Goal: Task Accomplishment & Management: Complete application form

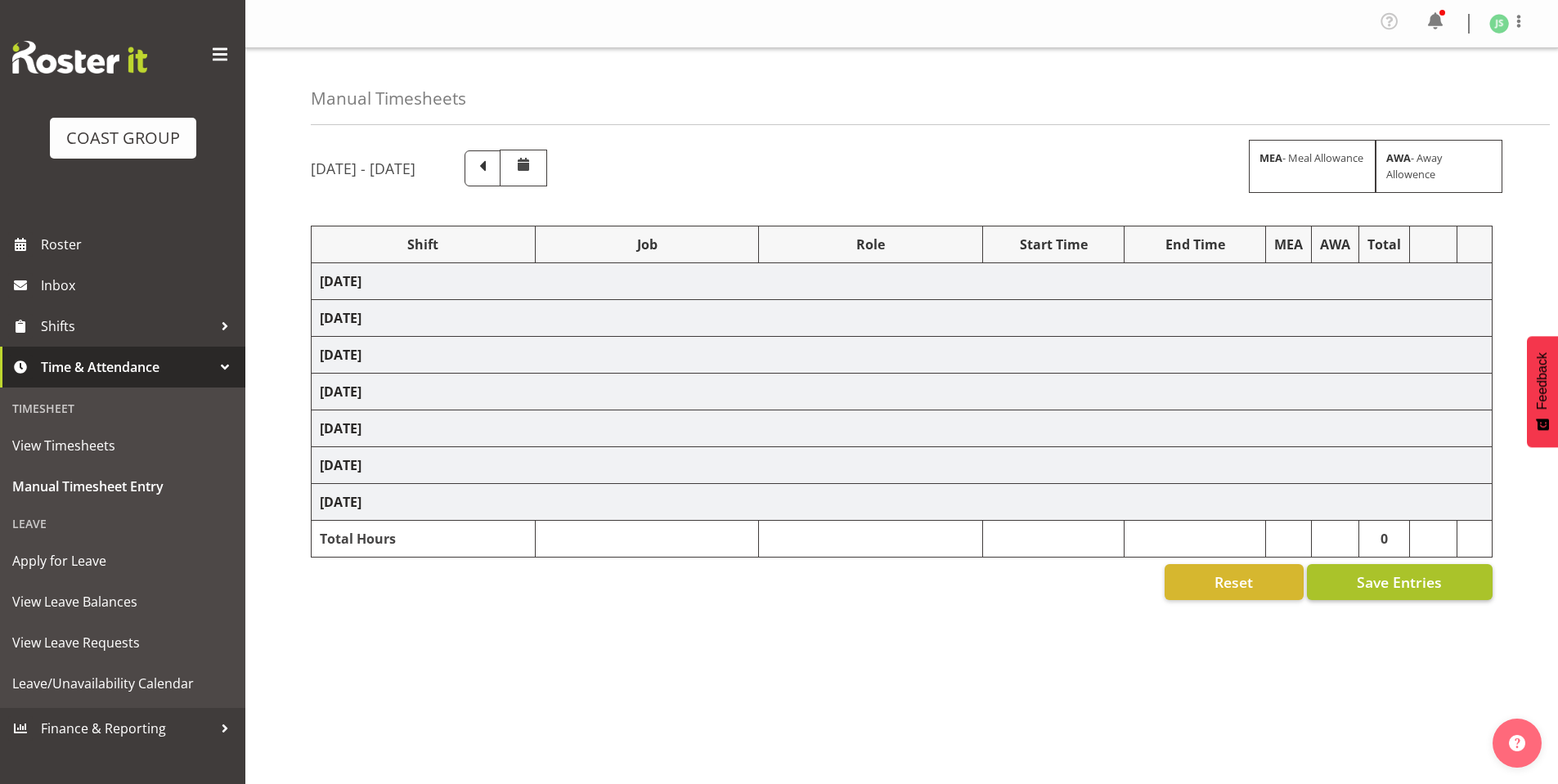
scroll to position [16, 0]
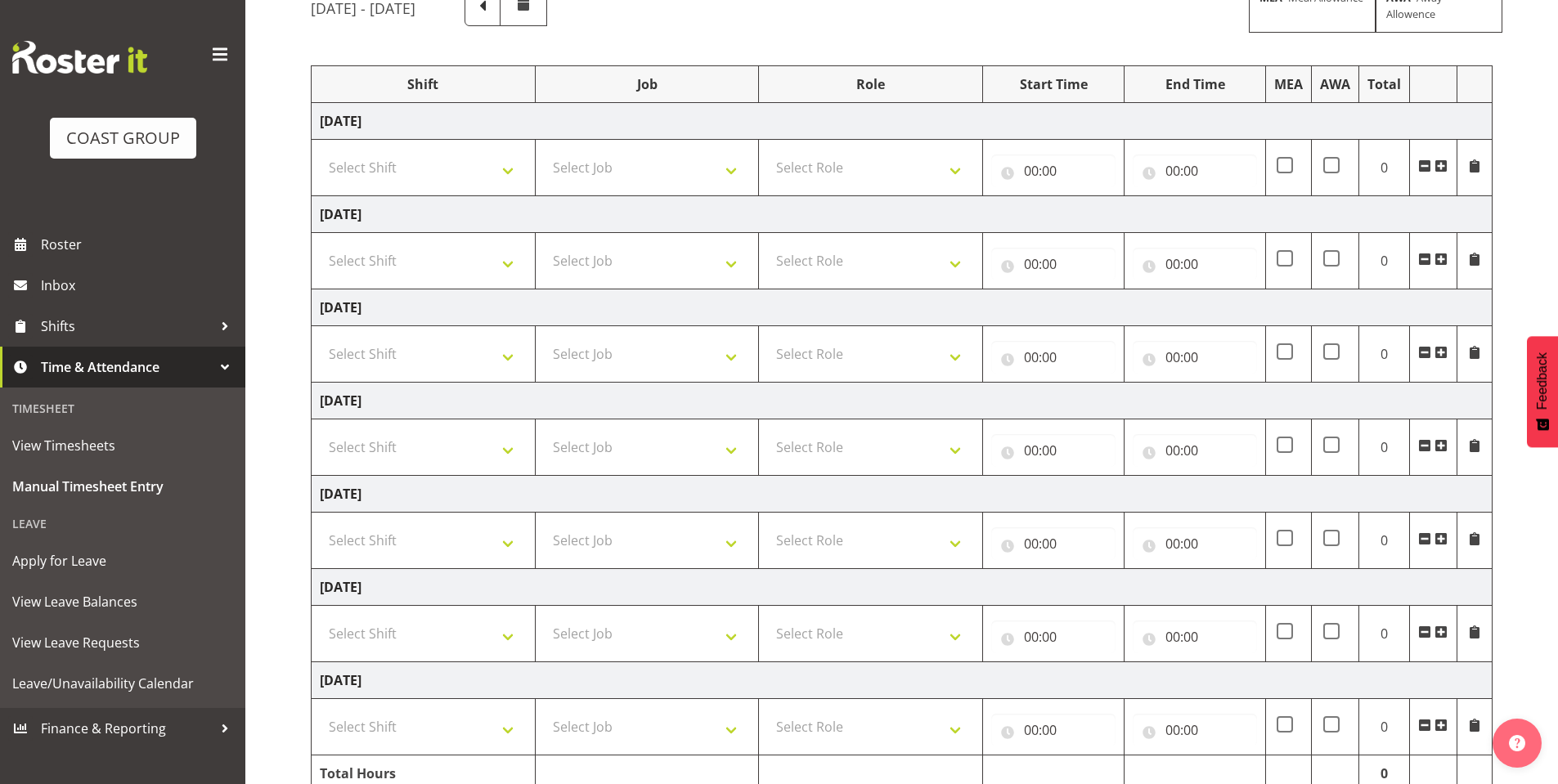
scroll to position [164, 0]
click at [511, 167] on select "Select Shift AKL SIGN ADMIN1 (LEAVE ALONE, DONT MAKE INACTIVE) DW ACCOUNT MANAG…" at bounding box center [423, 164] width 207 height 33
select select "6781"
click at [320, 148] on select "Select Shift AKL SIGN ADMIN1 (LEAVE ALONE, DONT MAKE INACTIVE) DW ACCOUNT MANAG…" at bounding box center [423, 164] width 207 height 33
click at [500, 253] on select "Select Shift AKL SIGN ADMIN1 (LEAVE ALONE, DONT MAKE INACTIVE) DW ACCOUNT MANAG…" at bounding box center [423, 257] width 207 height 33
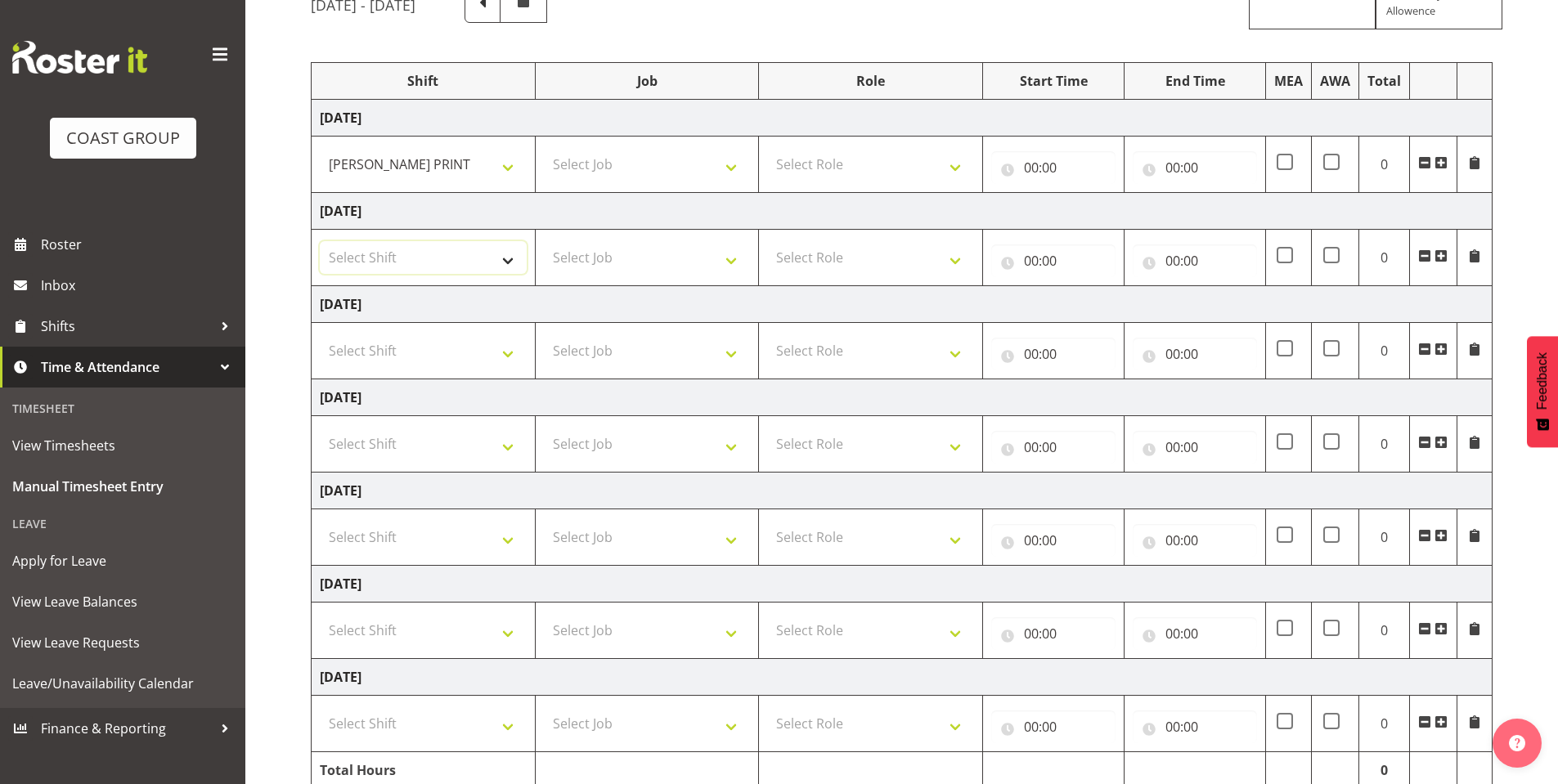
select select "6781"
click at [320, 241] on select "Select Shift AKL SIGN ADMIN1 (LEAVE ALONE, DONT MAKE INACTIVE) DW ACCOUNT MANAG…" at bounding box center [423, 257] width 207 height 33
click at [486, 348] on select "Select Shift AKL SIGN ADMIN1 (LEAVE ALONE, DONT MAKE INACTIVE) DW ACCOUNT MANAG…" at bounding box center [423, 350] width 207 height 33
select select "6781"
click at [320, 334] on select "Select Shift AKL SIGN ADMIN1 (LEAVE ALONE, DONT MAKE INACTIVE) DW ACCOUNT MANAG…" at bounding box center [423, 350] width 207 height 33
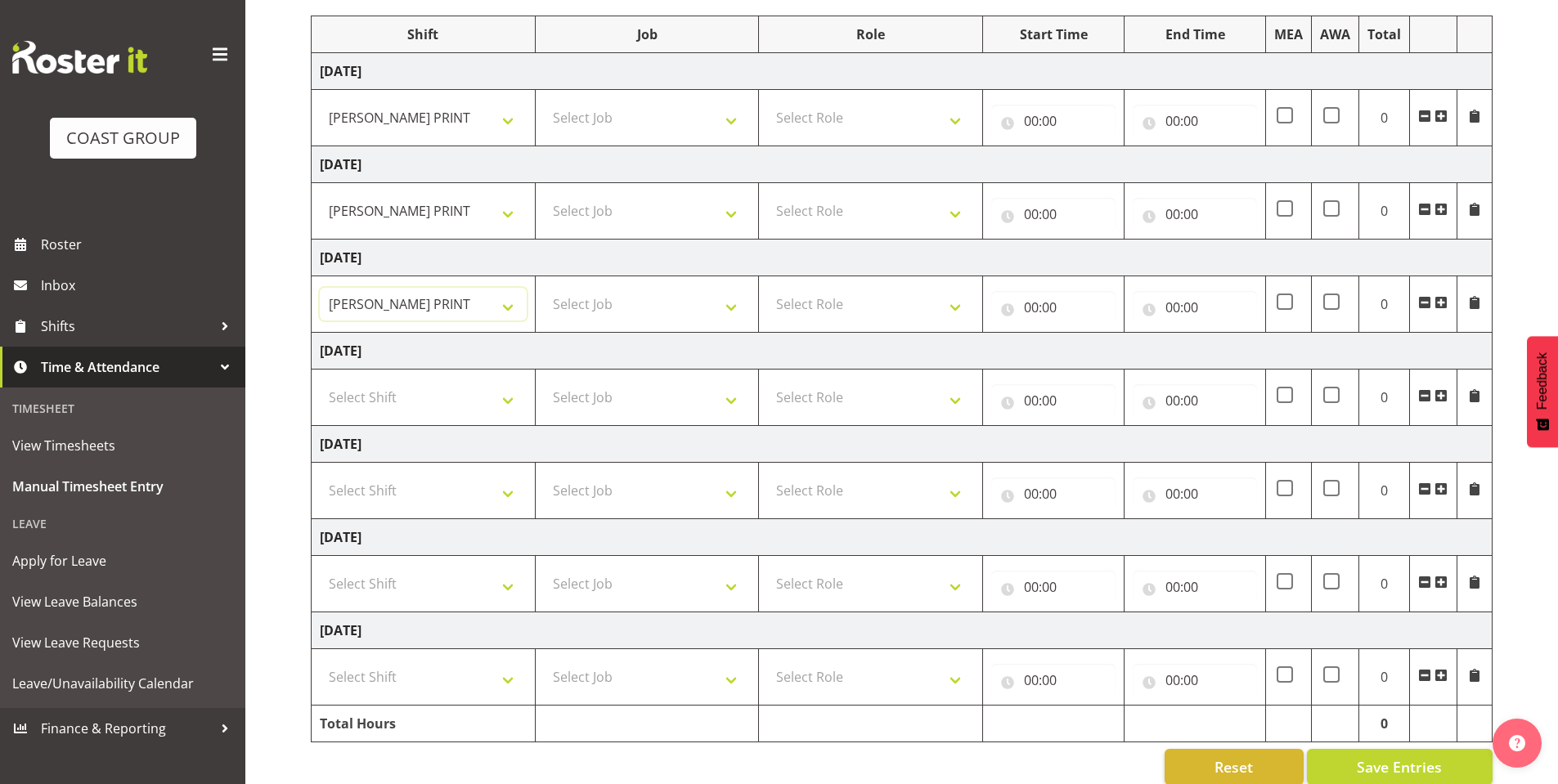
scroll to position [236, 0]
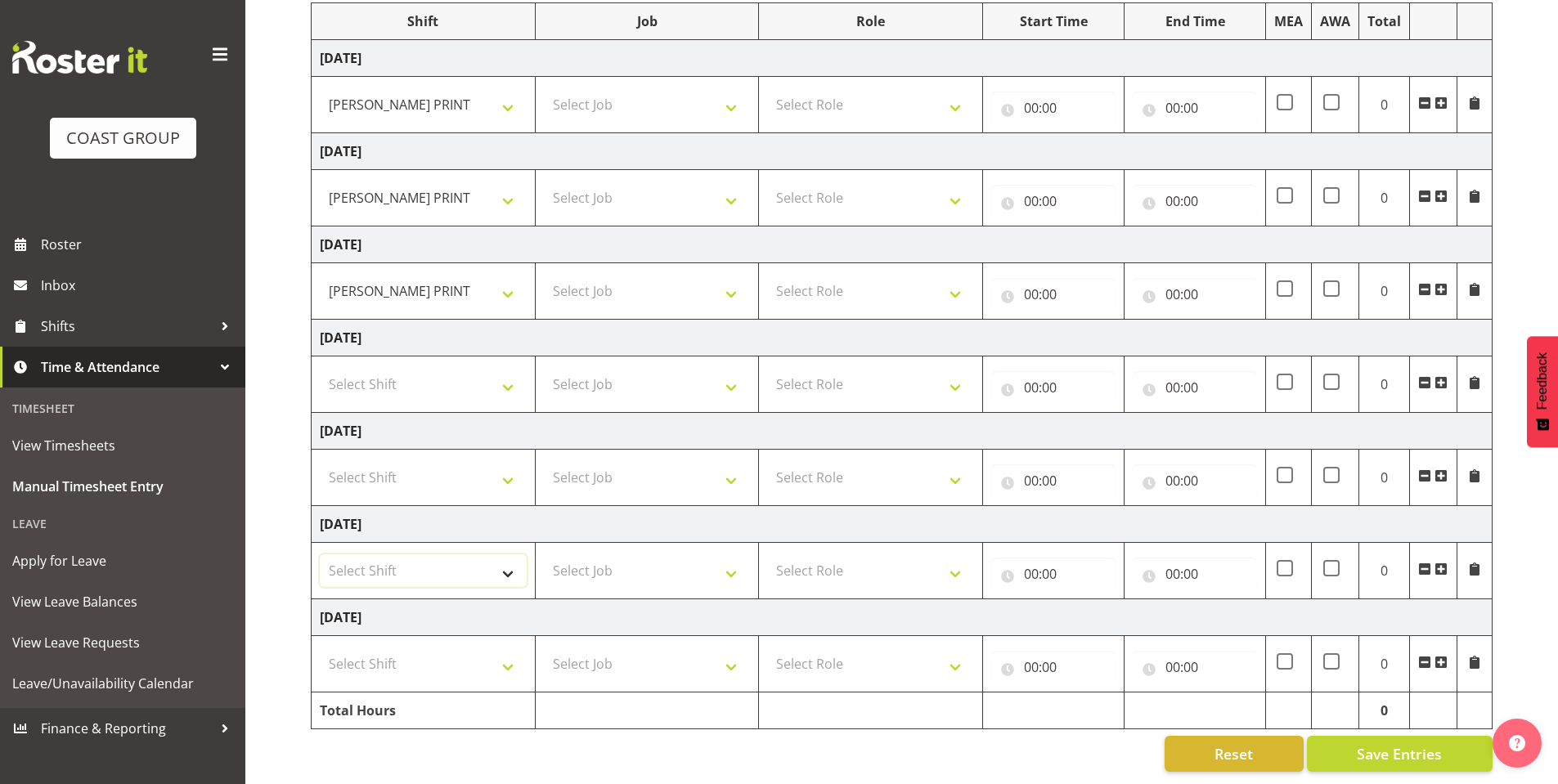
drag, startPoint x: 511, startPoint y: 556, endPoint x: 503, endPoint y: 558, distance: 8.2
click at [511, 556] on select "Select Shift AKL SIGN ADMIN1 (LEAVE ALONE, DONT MAKE INACTIVE) DW ACCOUNT MANAG…" at bounding box center [423, 570] width 207 height 33
select select "6781"
click at [320, 554] on select "Select Shift AKL SIGN ADMIN1 (LEAVE ALONE, DONT MAKE INACTIVE) DW ACCOUNT MANAG…" at bounding box center [423, 570] width 207 height 33
click at [497, 648] on select "Select Shift AKL SIGN ADMIN1 (LEAVE ALONE, DONT MAKE INACTIVE) DW ACCOUNT MANAG…" at bounding box center [423, 663] width 207 height 33
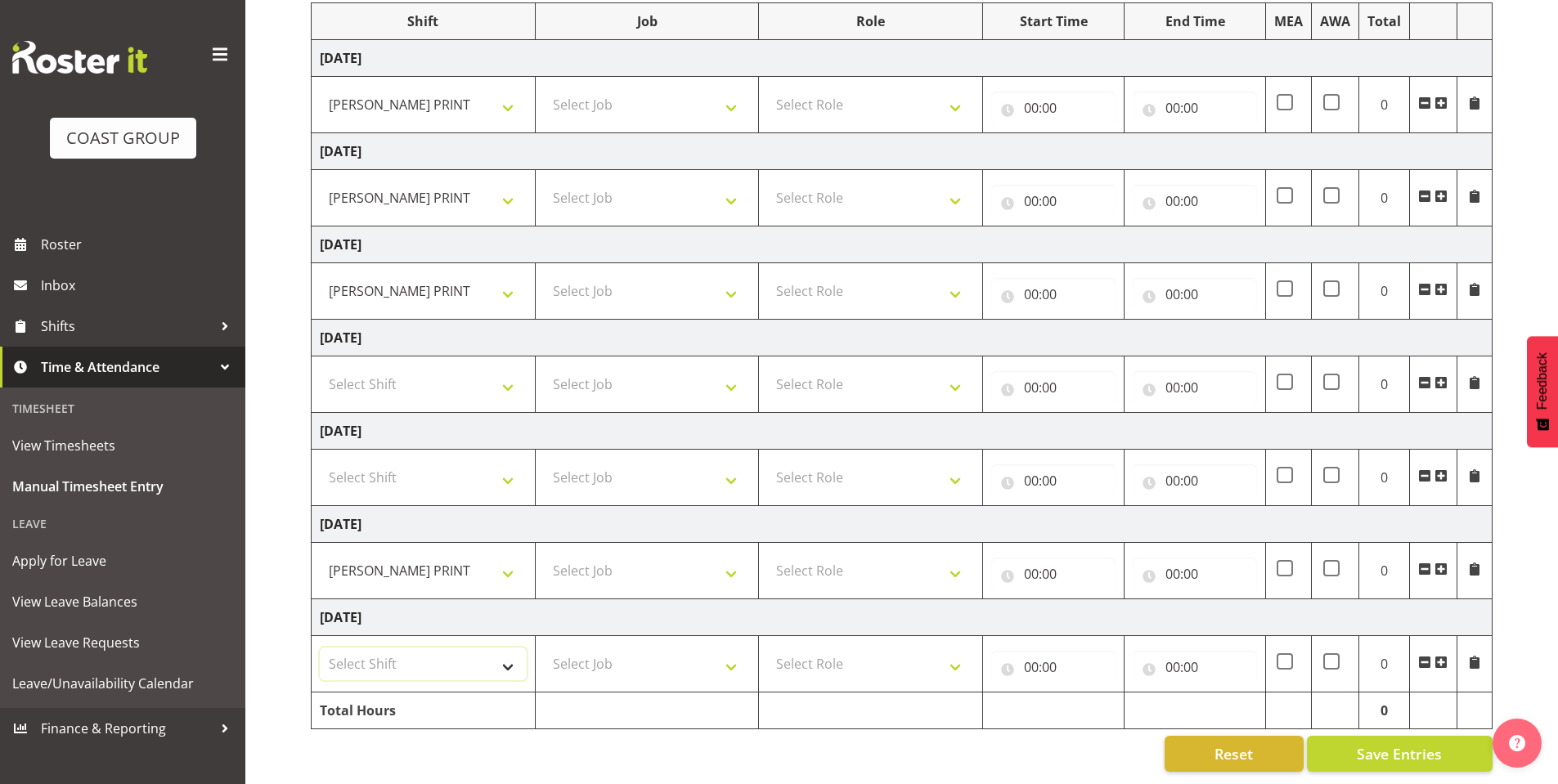
select select "6781"
click at [320, 648] on select "Select Shift AKL SIGN ADMIN1 (LEAVE ALONE, DONT MAKE INACTIVE) DW ACCOUNT MANAG…" at bounding box center [423, 663] width 207 height 33
click at [724, 88] on select "Select Job 1 Carlton Events 1 [PERSON_NAME][GEOGRAPHIC_DATA] 1 [PERSON_NAME][GE…" at bounding box center [647, 104] width 207 height 33
select select "610"
click at [544, 88] on select "Select Job 1 Carlton Events 1 [PERSON_NAME][GEOGRAPHIC_DATA] 1 [PERSON_NAME][GE…" at bounding box center [647, 104] width 207 height 33
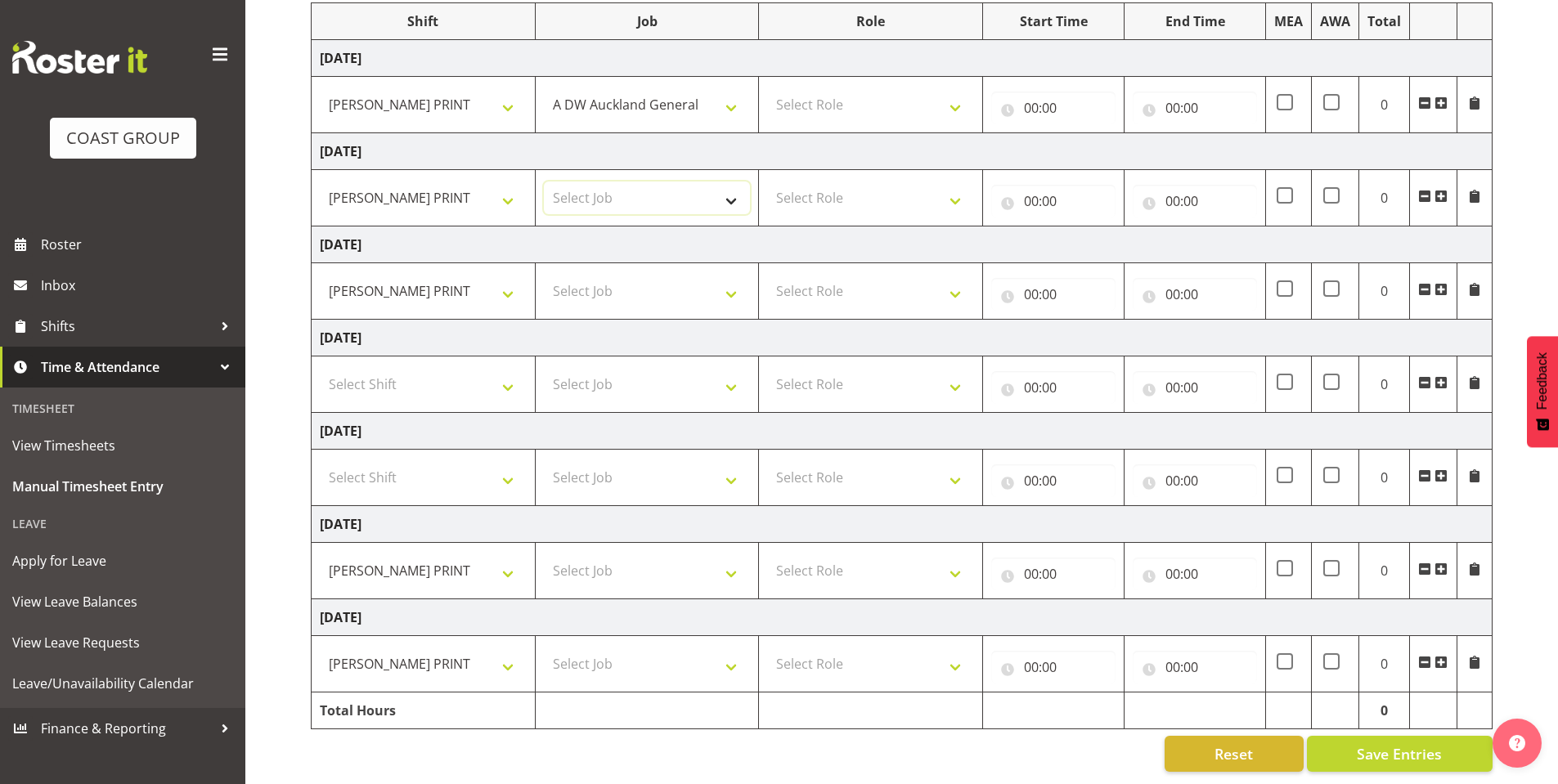
click at [718, 181] on select "Select Job 1 Carlton Events 1 [PERSON_NAME][GEOGRAPHIC_DATA] 1 [PERSON_NAME][GE…" at bounding box center [647, 197] width 207 height 33
select select "610"
click at [544, 181] on select "Select Job 1 Carlton Events 1 [PERSON_NAME][GEOGRAPHIC_DATA] 1 [PERSON_NAME][GE…" at bounding box center [647, 197] width 207 height 33
click at [729, 275] on select "Select Job 1 Carlton Events 1 [PERSON_NAME][GEOGRAPHIC_DATA] 1 [PERSON_NAME][GE…" at bounding box center [647, 290] width 207 height 33
select select "610"
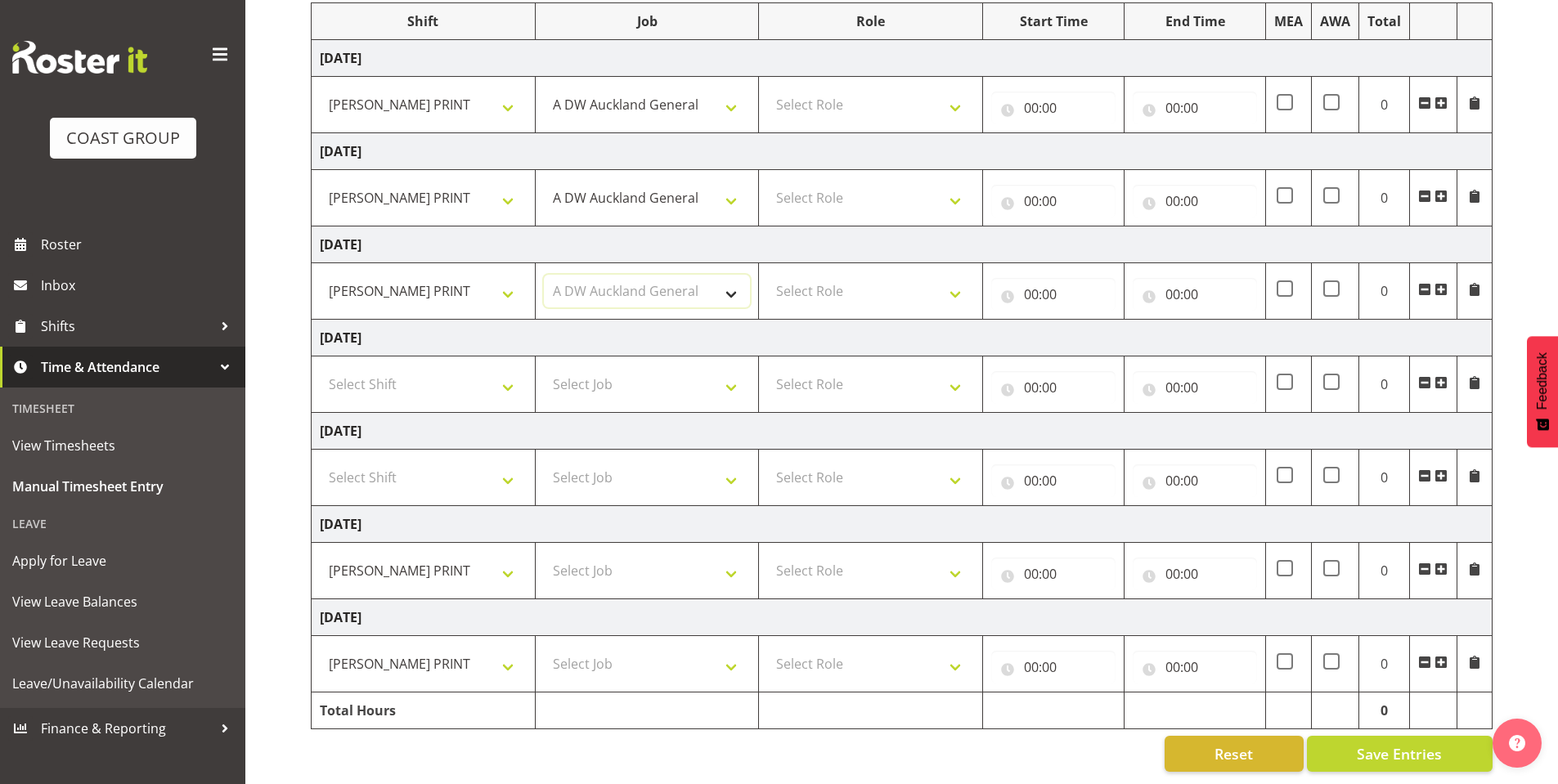
click at [544, 275] on select "Select Job 1 Carlton Events 1 [PERSON_NAME][GEOGRAPHIC_DATA] 1 [PERSON_NAME][GE…" at bounding box center [647, 290] width 207 height 33
click at [726, 559] on select "Select Job 1 Carlton Events 1 [PERSON_NAME][GEOGRAPHIC_DATA] 1 [PERSON_NAME][GE…" at bounding box center [647, 570] width 207 height 33
select select "610"
click at [544, 554] on select "Select Job 1 Carlton Events 1 [PERSON_NAME][GEOGRAPHIC_DATA] 1 [PERSON_NAME][GE…" at bounding box center [647, 570] width 207 height 33
click at [729, 652] on select "Select Job 1 Carlton Events 1 [PERSON_NAME][GEOGRAPHIC_DATA] 1 [PERSON_NAME][GE…" at bounding box center [647, 663] width 207 height 33
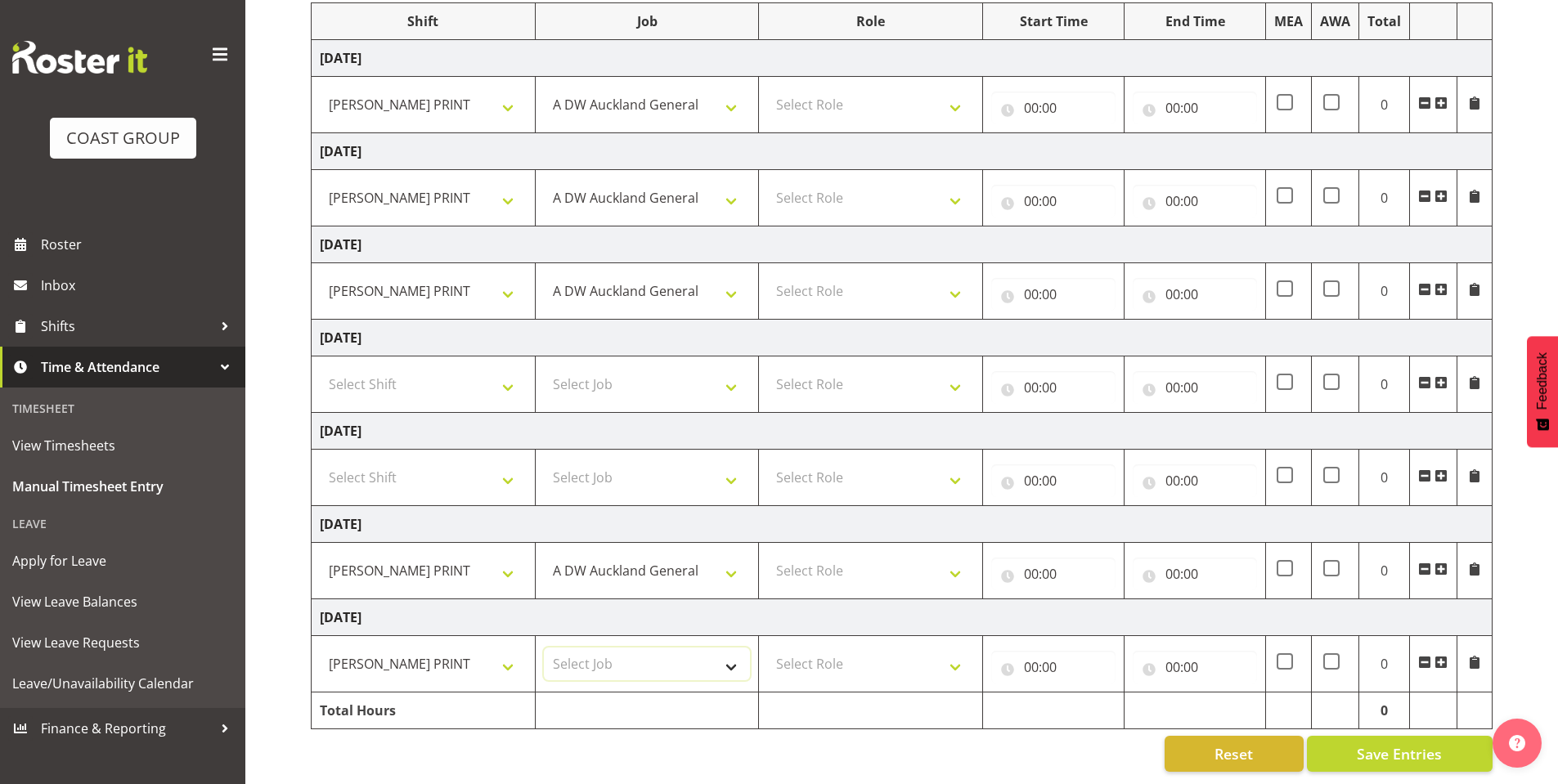
select select "610"
click at [544, 648] on select "Select Job 1 Carlton Events 1 [PERSON_NAME][GEOGRAPHIC_DATA] 1 [PERSON_NAME][GE…" at bounding box center [647, 663] width 207 height 33
click at [952, 90] on select "Select Role DESIGNER [PERSON_NAME]" at bounding box center [871, 104] width 207 height 33
select select "221"
click at [768, 88] on select "Select Role DESIGNER [PERSON_NAME]" at bounding box center [871, 104] width 207 height 33
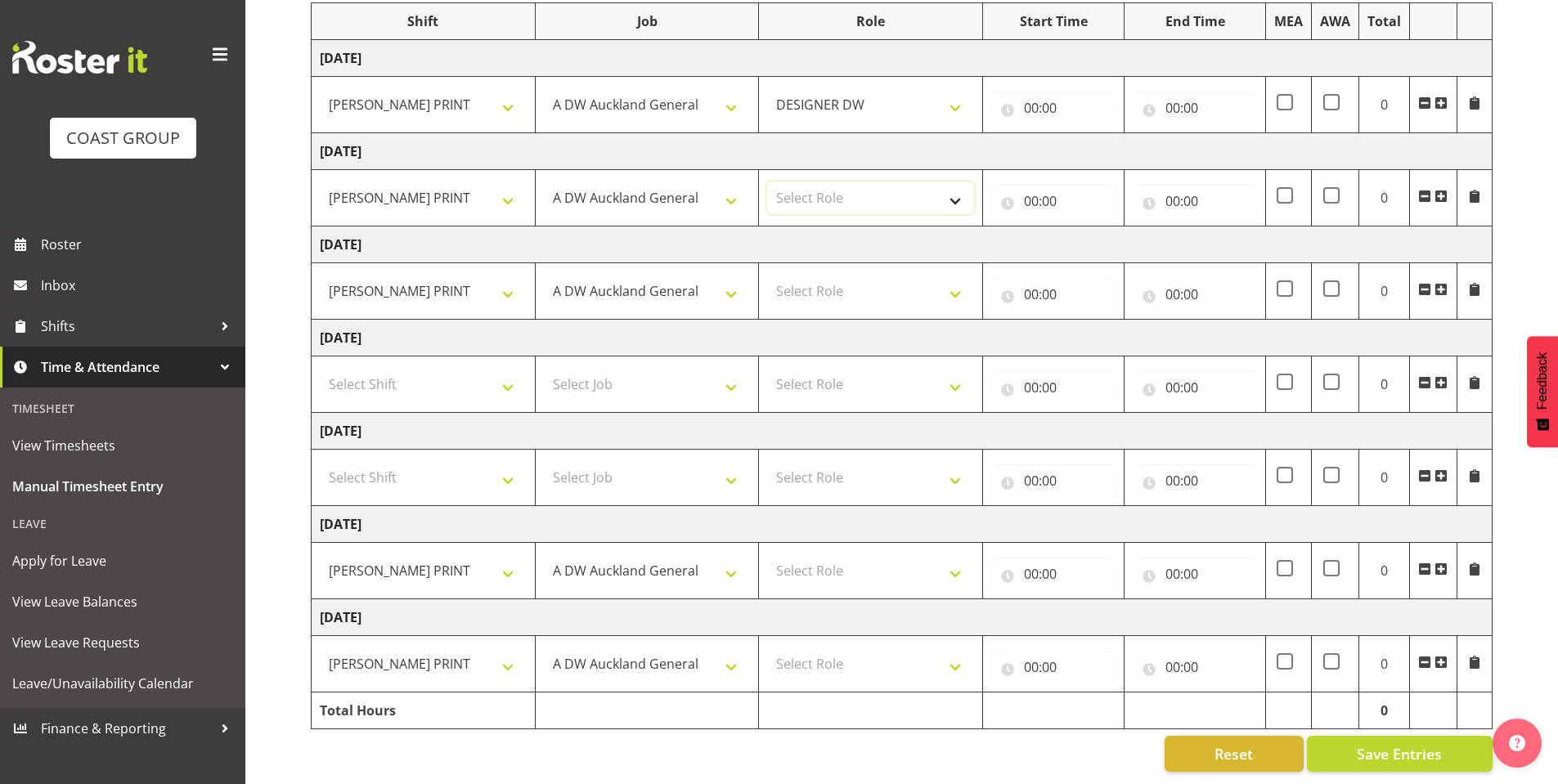
click at [953, 181] on select "Select Role DESIGNER [PERSON_NAME]" at bounding box center [871, 197] width 207 height 33
select select "221"
click at [768, 181] on select "Select Role DESIGNER [PERSON_NAME]" at bounding box center [871, 197] width 207 height 33
click at [953, 275] on select "Select Role DESIGNER [PERSON_NAME]" at bounding box center [871, 290] width 207 height 33
select select "221"
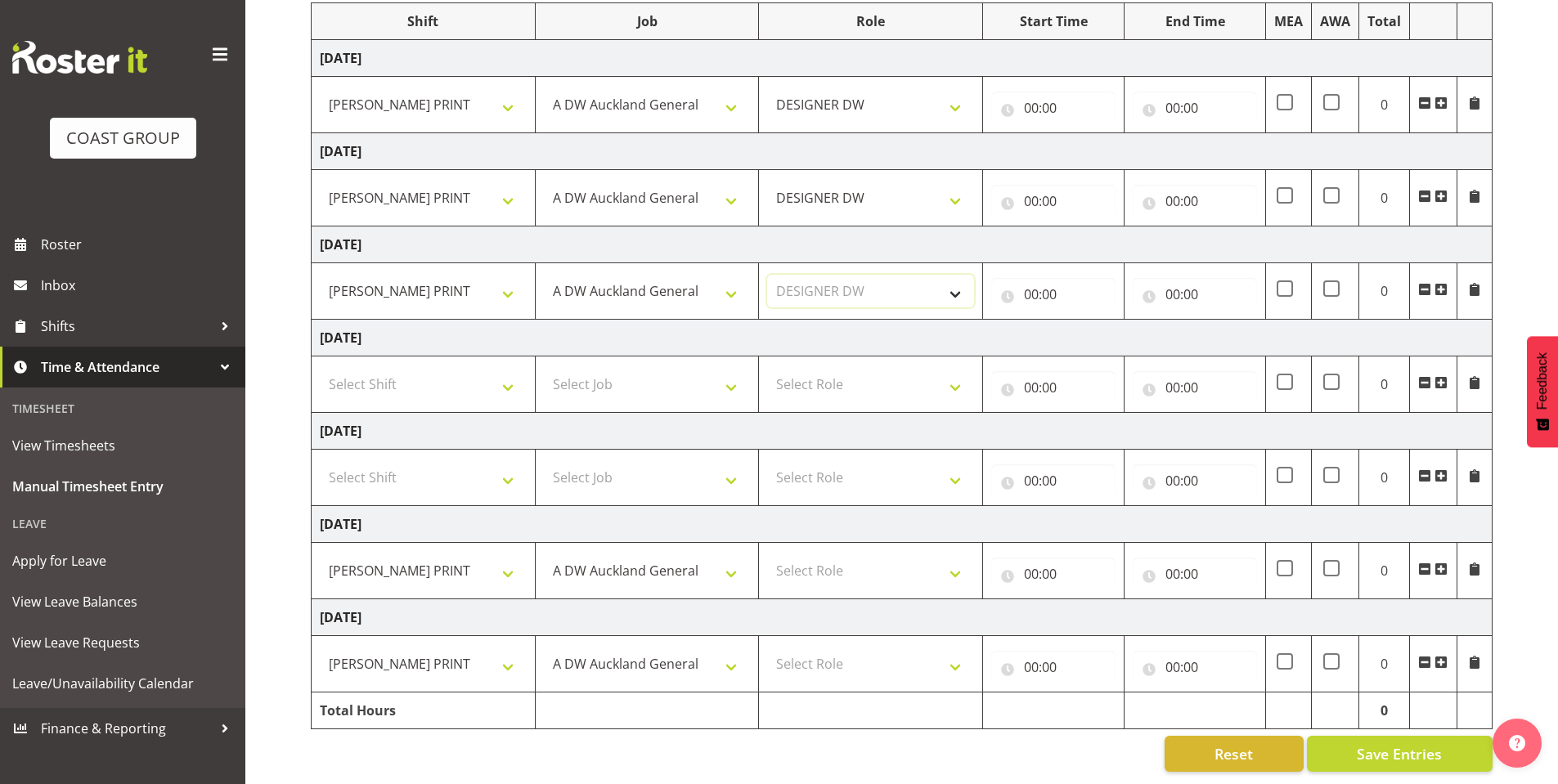
click at [768, 275] on select "Select Role DESIGNER [PERSON_NAME]" at bounding box center [871, 290] width 207 height 33
click at [937, 554] on select "Select Role DESIGNER [PERSON_NAME]" at bounding box center [871, 570] width 207 height 33
select select "221"
click at [768, 554] on select "Select Role DESIGNER [PERSON_NAME]" at bounding box center [871, 570] width 207 height 33
click at [949, 648] on select "Select Role DESIGNER [PERSON_NAME]" at bounding box center [871, 663] width 207 height 33
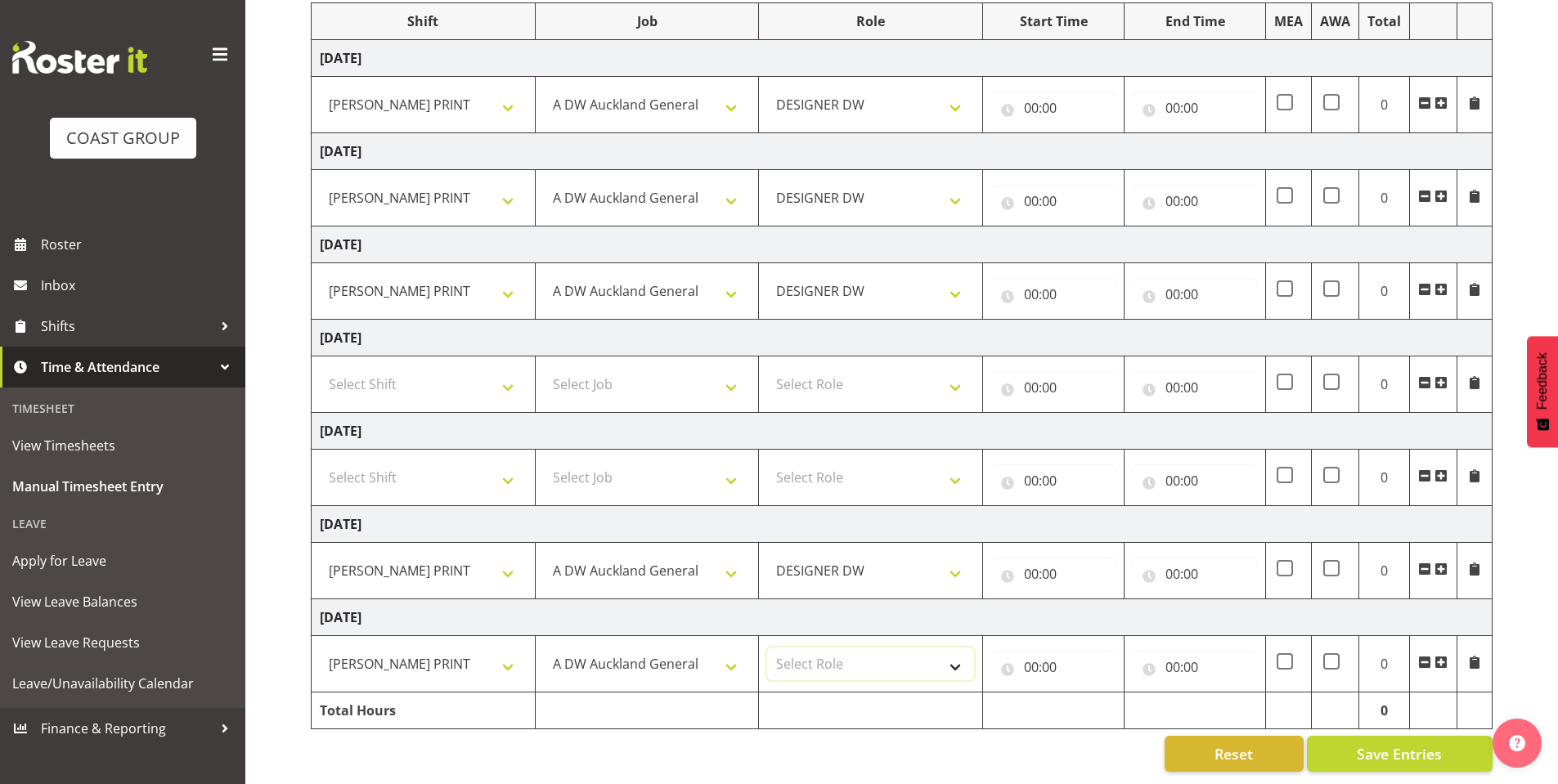
select select "221"
click at [768, 648] on select "Select Role DESIGNER [PERSON_NAME]" at bounding box center [871, 663] width 207 height 33
click at [1024, 97] on input "00:00" at bounding box center [1053, 107] width 124 height 33
click at [1088, 136] on select "00 01 02 03 04 05 06 07 08 09 10 11 12 13 14 15 16 17 18 19 20 21 22 23" at bounding box center [1103, 150] width 37 height 33
select select "8"
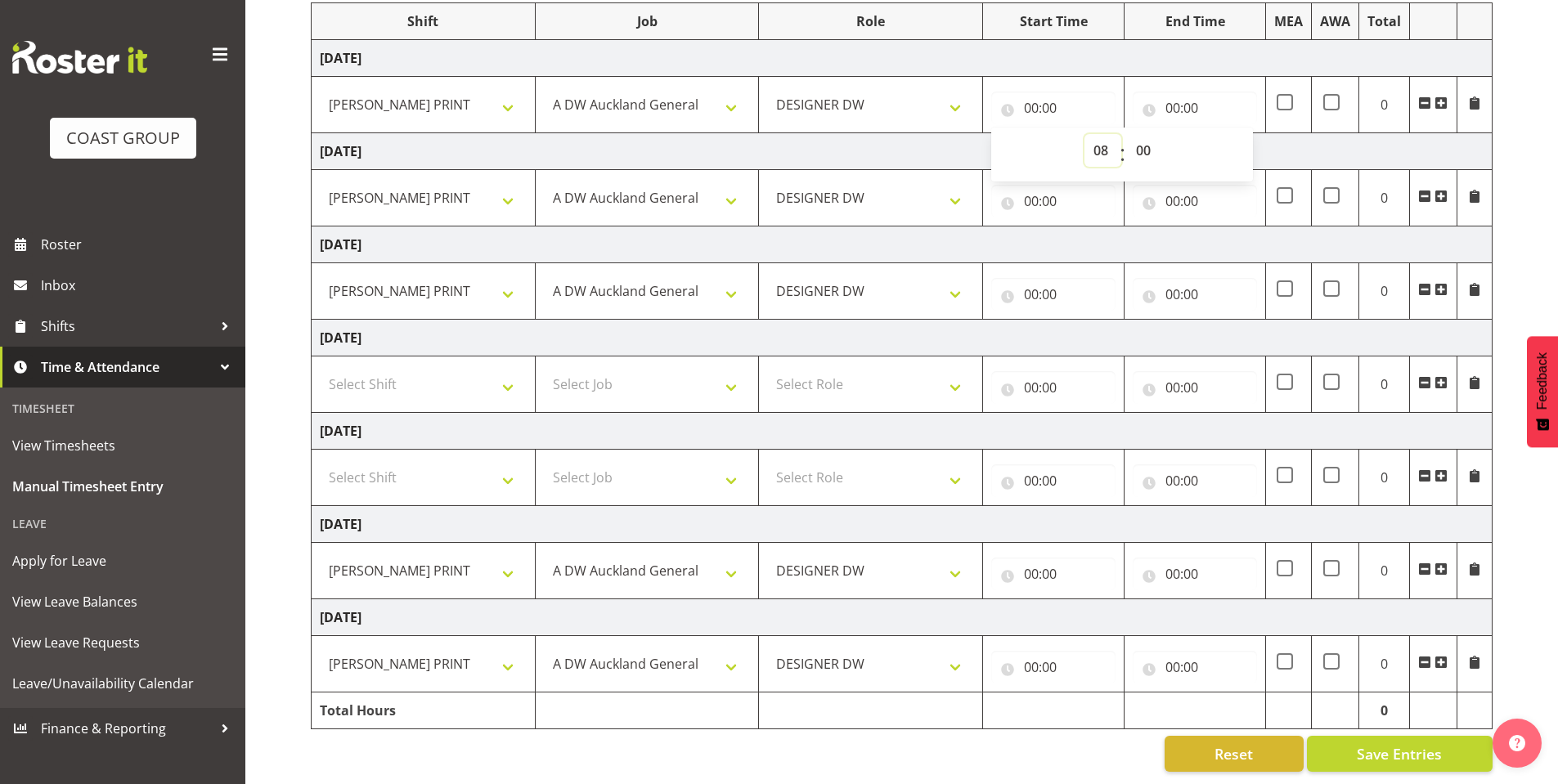
click at [1084, 134] on select "00 01 02 03 04 05 06 07 08 09 10 11 12 13 14 15 16 17 18 19 20 21 22 23" at bounding box center [1103, 150] width 37 height 33
type input "08:00"
click at [1027, 185] on input "00:00" at bounding box center [1053, 201] width 124 height 33
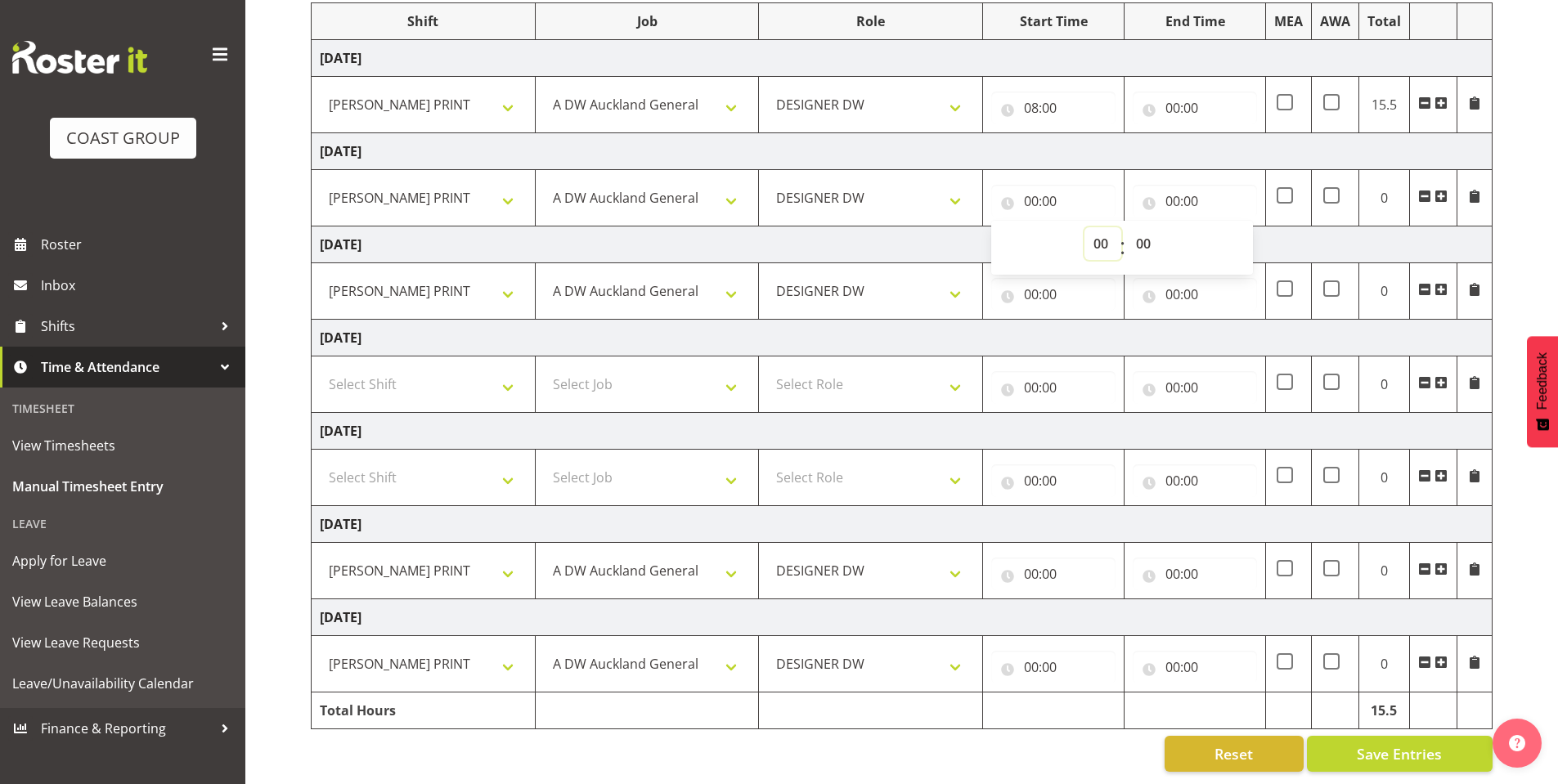
click at [1104, 235] on select "00 01 02 03 04 05 06 07 08 09 10 11 12 13 14 15 16 17 18 19 20 21 22 23" at bounding box center [1103, 243] width 37 height 33
select select "8"
click at [1084, 227] on select "00 01 02 03 04 05 06 07 08 09 10 11 12 13 14 15 16 17 18 19 20 21 22 23" at bounding box center [1103, 243] width 37 height 33
type input "08:00"
click at [1037, 279] on input "00:00" at bounding box center [1053, 294] width 124 height 33
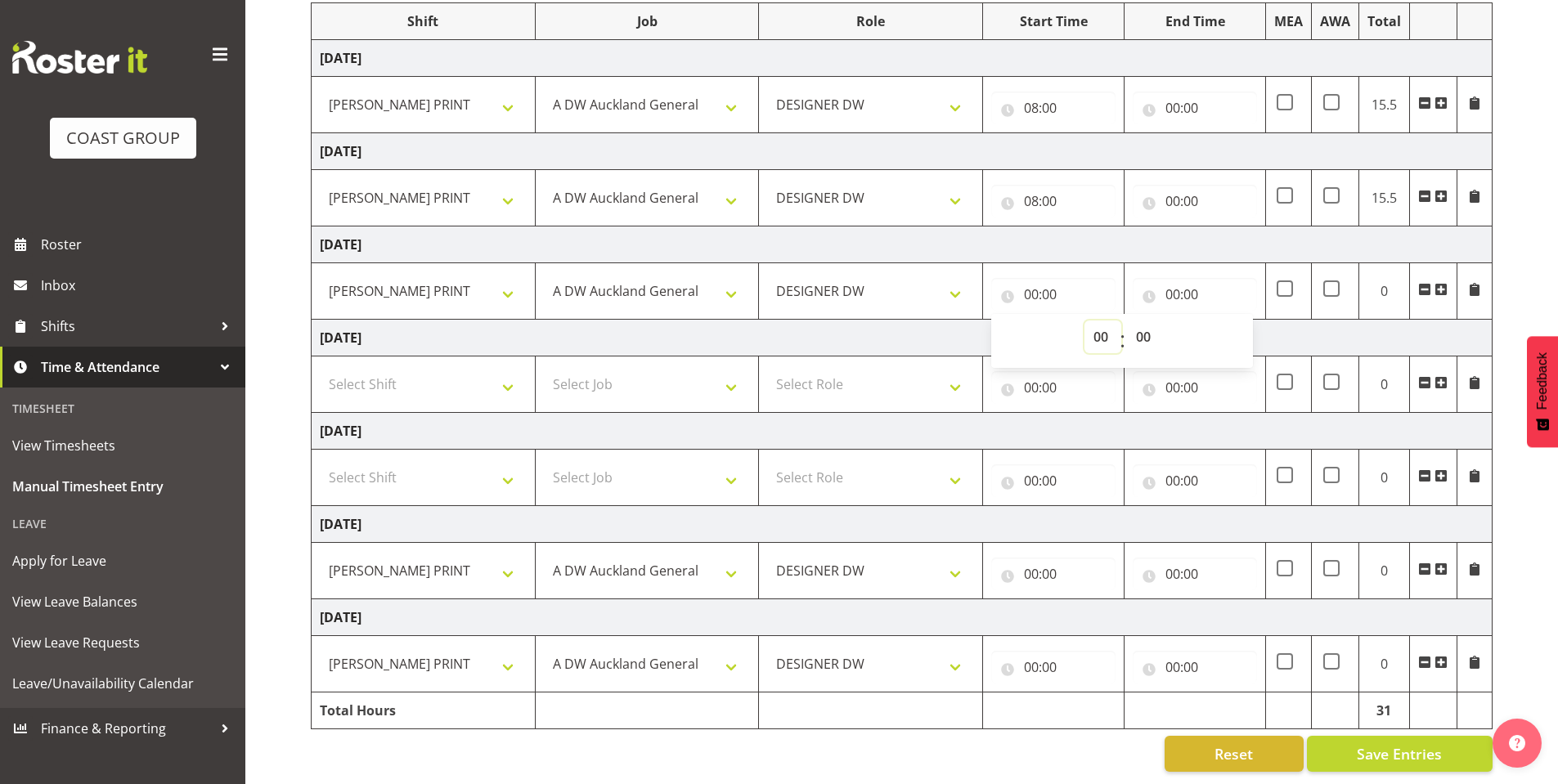
click at [1098, 322] on select "00 01 02 03 04 05 06 07 08 09 10 11 12 13 14 15 16 17 18 19 20 21 22 23" at bounding box center [1103, 336] width 37 height 33
select select "8"
click at [1084, 320] on select "00 01 02 03 04 05 06 07 08 09 10 11 12 13 14 15 16 17 18 19 20 21 22 23" at bounding box center [1103, 336] width 37 height 33
type input "08:00"
click at [1033, 558] on input "00:00" at bounding box center [1053, 574] width 124 height 33
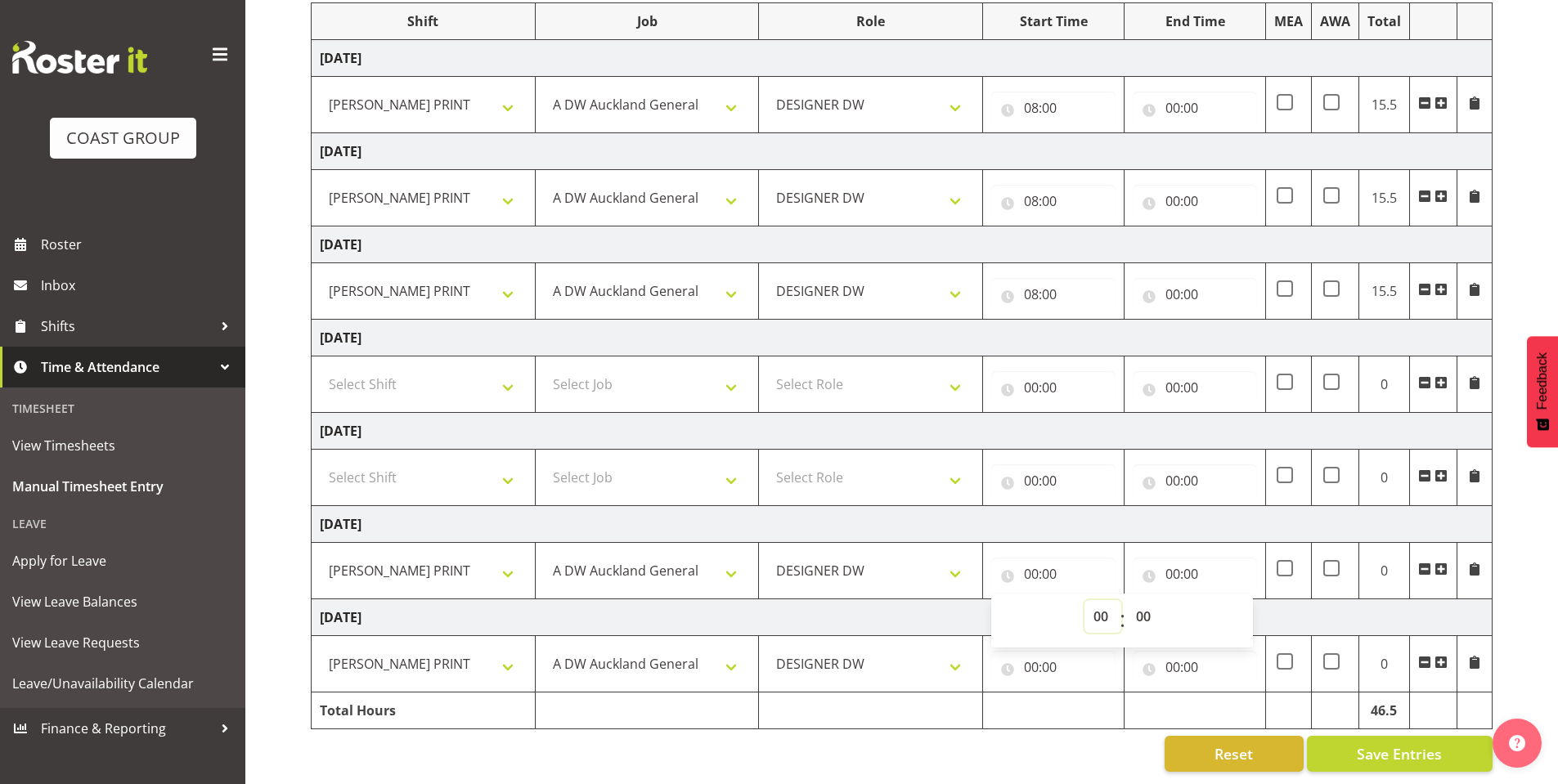
click at [1096, 600] on select "00 01 02 03 04 05 06 07 08 09 10 11 12 13 14 15 16 17 18 19 20 21 22 23" at bounding box center [1103, 616] width 37 height 33
select select "8"
click at [1084, 600] on select "00 01 02 03 04 05 06 07 08 09 10 11 12 13 14 15 16 17 18 19 20 21 22 23" at bounding box center [1103, 616] width 37 height 33
type input "08:00"
click at [1033, 657] on input "00:00" at bounding box center [1053, 667] width 124 height 33
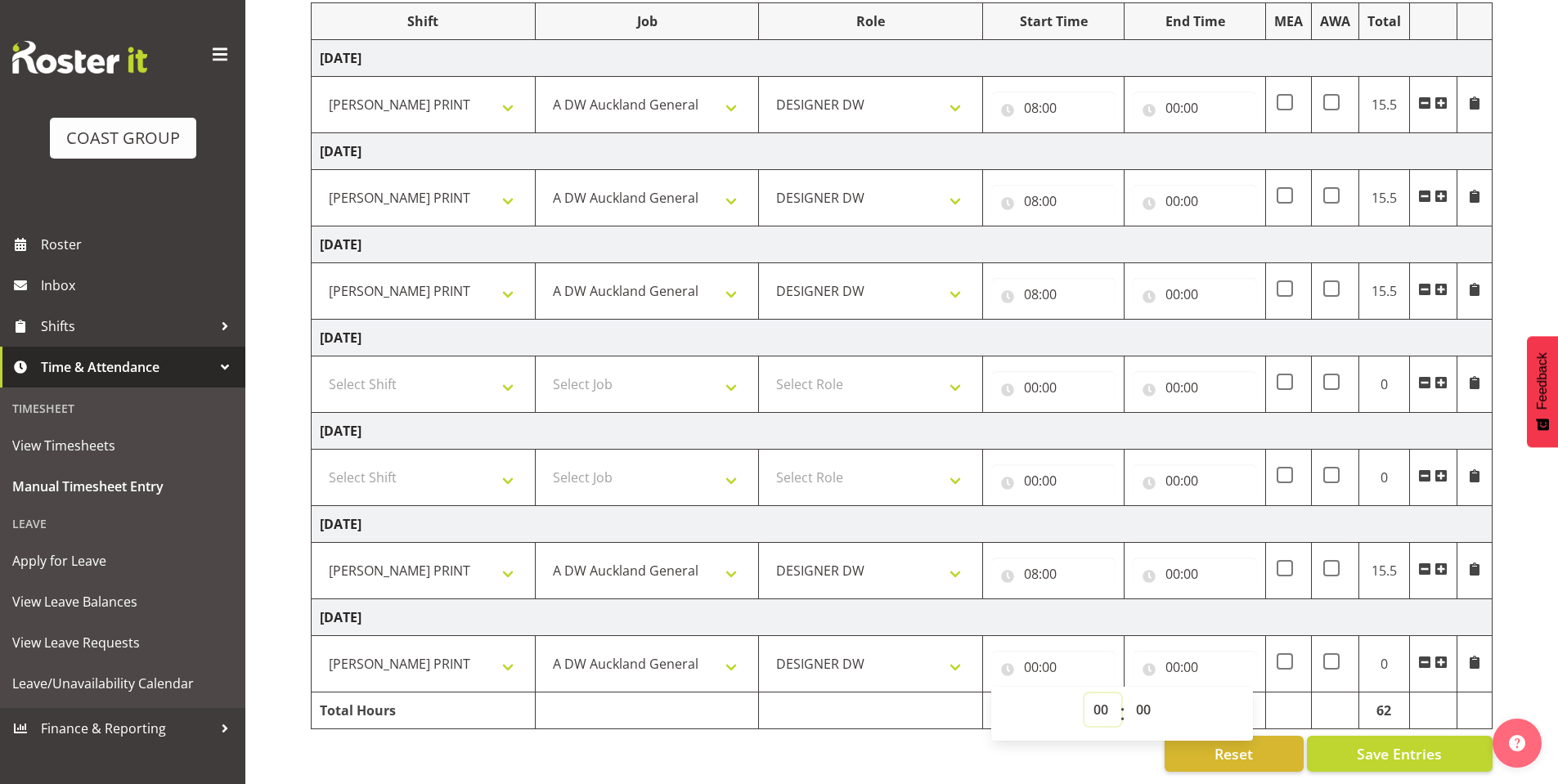
click at [1100, 693] on select "00 01 02 03 04 05 06 07 08 09 10 11 12 13 14 15 16 17 18 19 20 21 22 23" at bounding box center [1103, 709] width 37 height 33
select select "8"
click at [1084, 693] on select "00 01 02 03 04 05 06 07 08 09 10 11 12 13 14 15 16 17 18 19 20 21 22 23" at bounding box center [1103, 709] width 37 height 33
type input "08:00"
click at [1181, 92] on input "00:00" at bounding box center [1194, 107] width 124 height 33
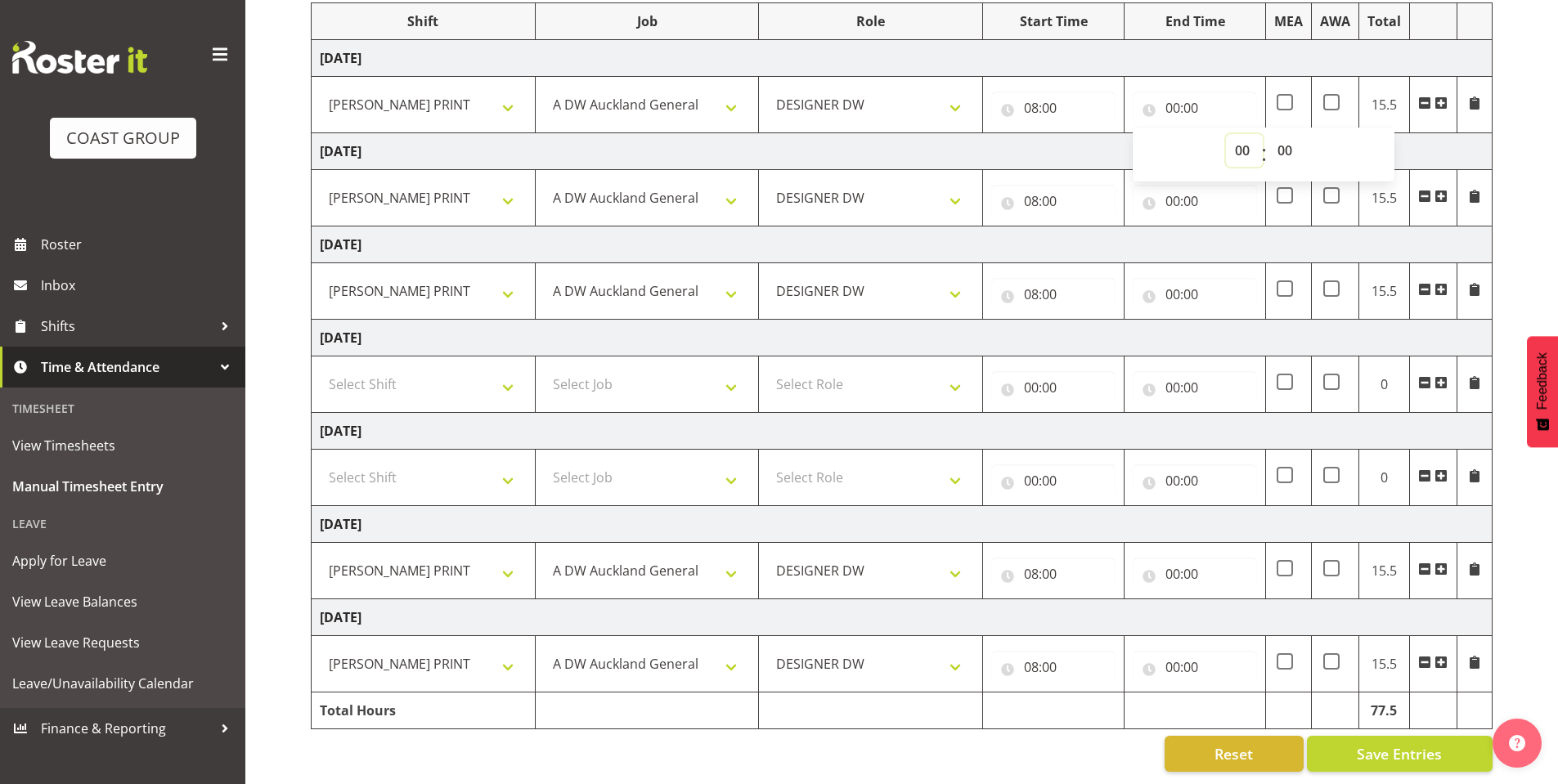
click at [1240, 136] on select "00 01 02 03 04 05 06 07 08 09 10 11 12 13 14 15 16 17 18 19 20 21 22 23" at bounding box center [1245, 150] width 37 height 33
select select "16"
click at [1226, 134] on select "00 01 02 03 04 05 06 07 08 09 10 11 12 13 14 15 16 17 18 19 20 21 22 23" at bounding box center [1245, 150] width 37 height 33
type input "16:00"
click at [1172, 186] on input "00:00" at bounding box center [1194, 201] width 124 height 33
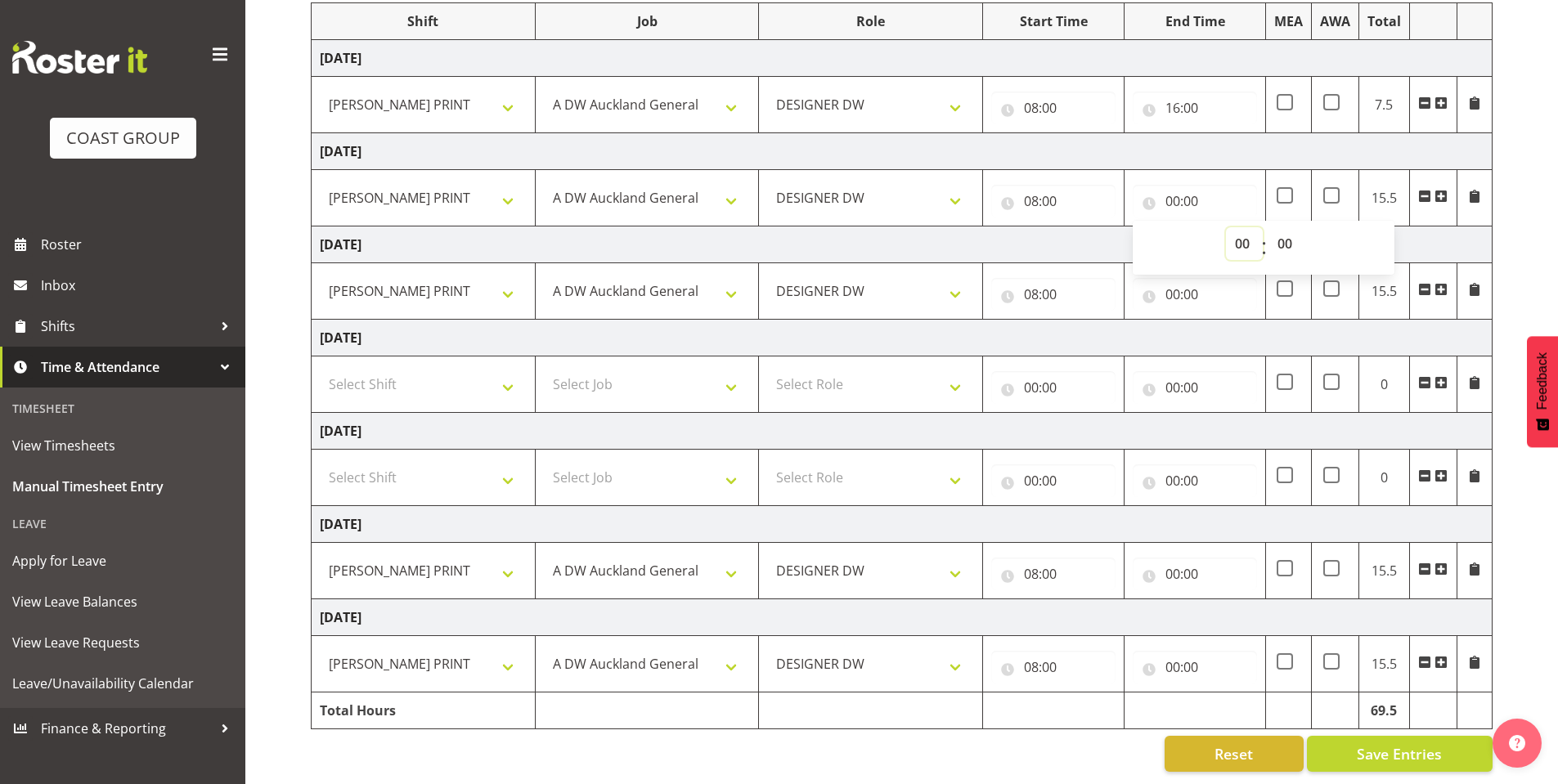
click at [1239, 231] on select "00 01 02 03 04 05 06 07 08 09 10 11 12 13 14 15 16 17 18 19 20 21 22 23" at bounding box center [1245, 243] width 37 height 33
select select "16"
click at [1226, 227] on select "00 01 02 03 04 05 06 07 08 09 10 11 12 13 14 15 16 17 18 19 20 21 22 23" at bounding box center [1245, 243] width 37 height 33
type input "16:00"
click at [1175, 280] on input "00:00" at bounding box center [1194, 294] width 124 height 33
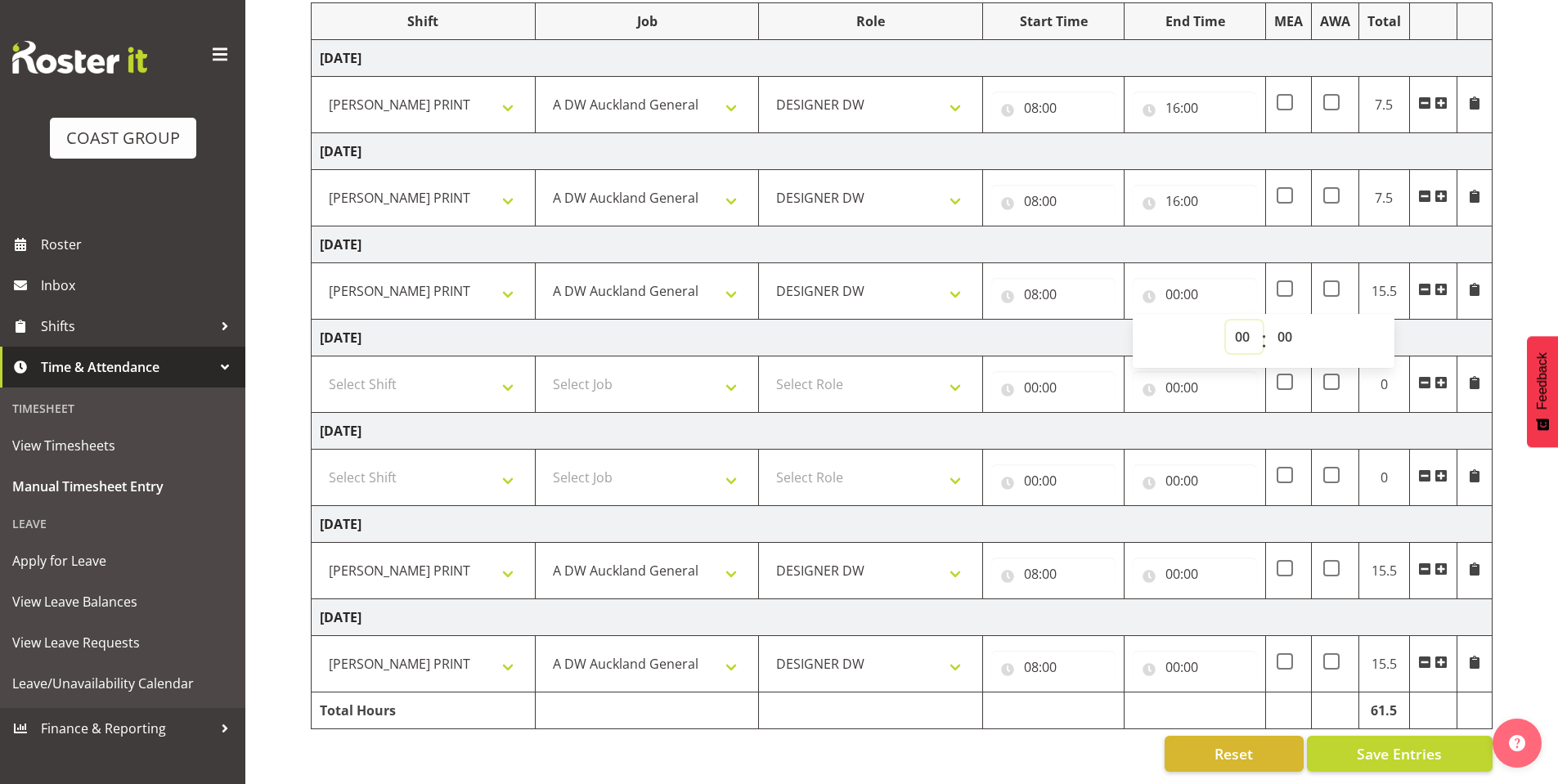
click at [1234, 324] on select "00 01 02 03 04 05 06 07 08 09 10 11 12 13 14 15 16 17 18 19 20 21 22 23" at bounding box center [1245, 336] width 37 height 33
select select "16"
click at [1226, 320] on select "00 01 02 03 04 05 06 07 08 09 10 11 12 13 14 15 16 17 18 19 20 21 22 23" at bounding box center [1245, 336] width 37 height 33
type input "16:00"
click at [1032, 278] on input "08:00" at bounding box center [1053, 294] width 124 height 33
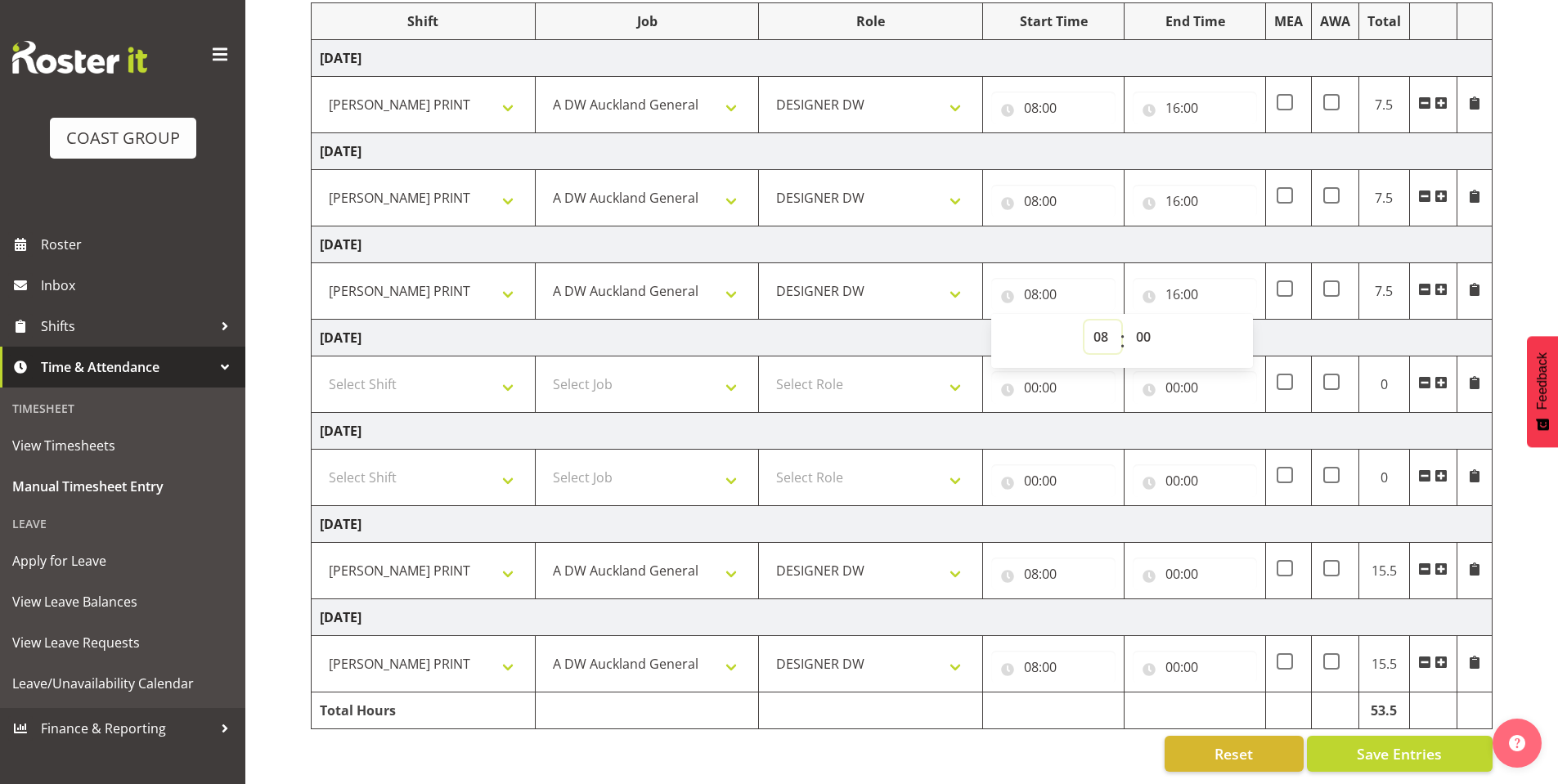
click at [1097, 329] on select "00 01 02 03 04 05 06 07 08 09 10 11 12 13 14 15 16 17 18 19 20 21 22 23" at bounding box center [1103, 336] width 37 height 33
select select "6"
click at [1084, 320] on select "00 01 02 03 04 05 06 07 08 09 10 11 12 13 14 15 16 17 18 19 20 21 22 23" at bounding box center [1103, 336] width 37 height 33
type input "06:00"
click at [1171, 558] on input "00:00" at bounding box center [1194, 574] width 124 height 33
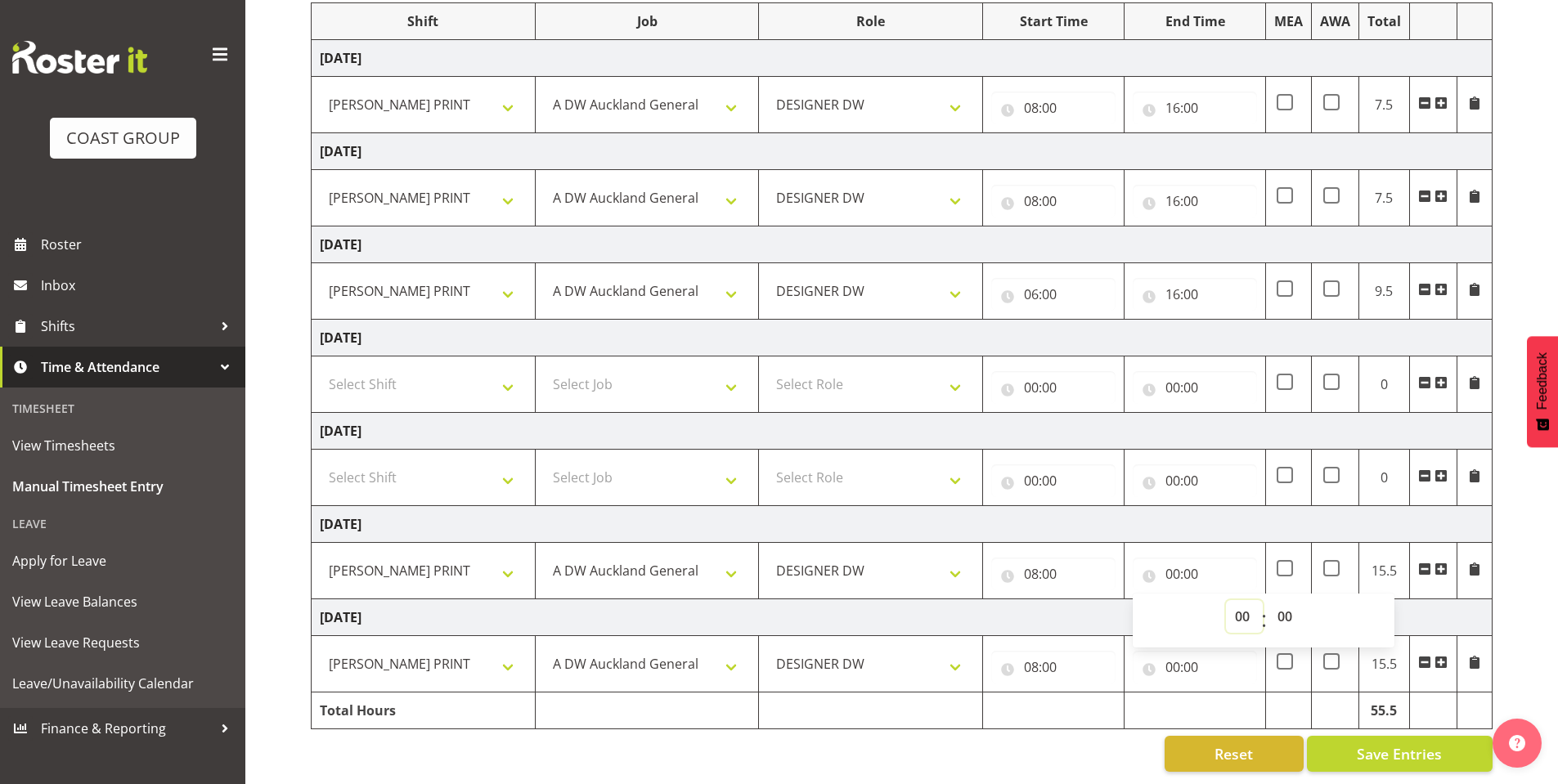
click at [1232, 600] on select "00 01 02 03 04 05 06 07 08 09 10 11 12 13 14 15 16 17 18 19 20 21 22 23" at bounding box center [1245, 616] width 37 height 33
select select "16"
click at [1226, 600] on select "00 01 02 03 04 05 06 07 08 09 10 11 12 13 14 15 16 17 18 19 20 21 22 23" at bounding box center [1245, 616] width 37 height 33
type input "16:00"
click at [1181, 651] on input "00:00" at bounding box center [1194, 667] width 124 height 33
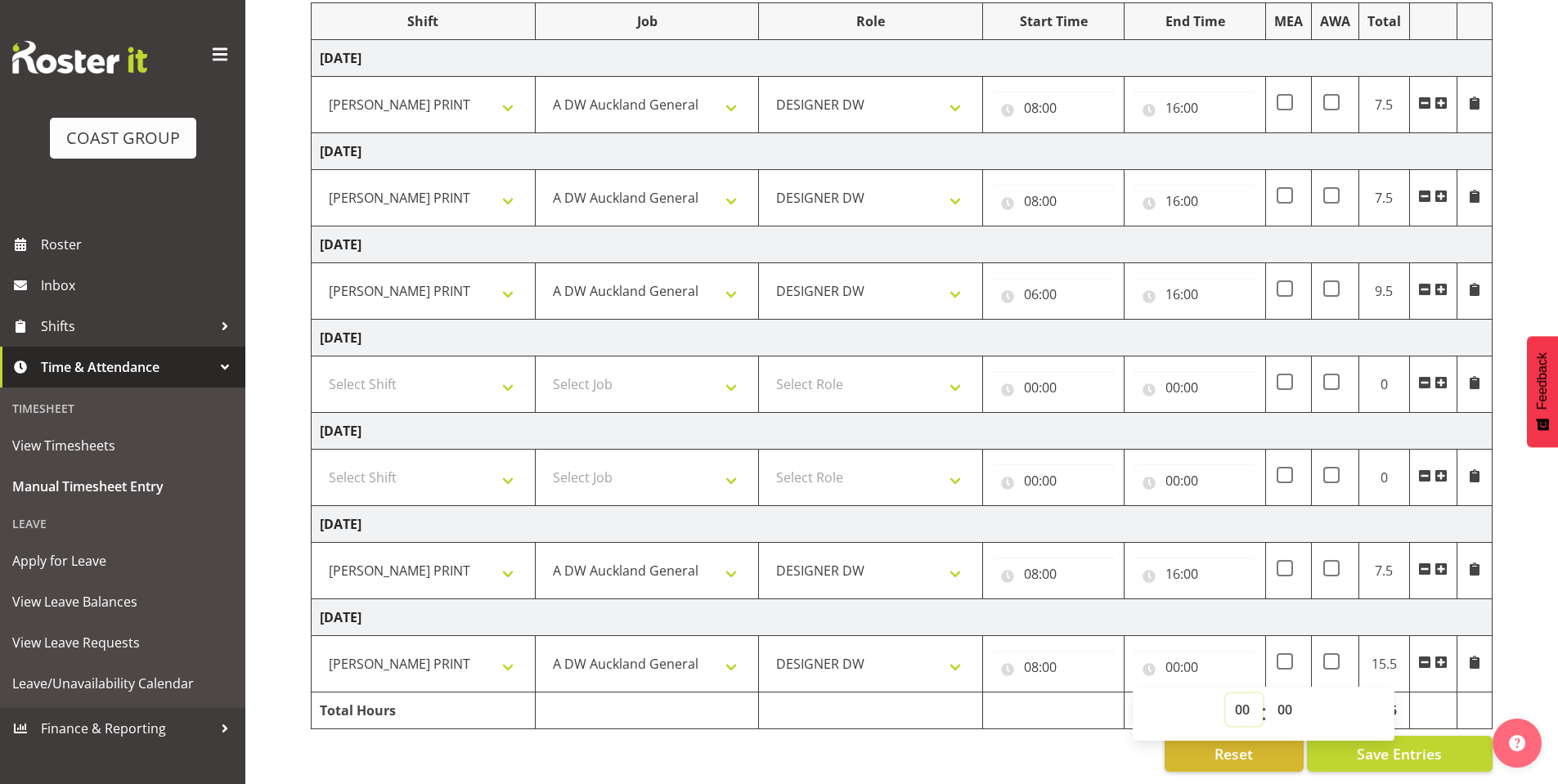
click at [1242, 693] on select "00 01 02 03 04 05 06 07 08 09 10 11 12 13 14 15 16 17 18 19 20 21 22 23" at bounding box center [1245, 709] width 37 height 33
select select "16"
click at [1226, 693] on select "00 01 02 03 04 05 06 07 08 09 10 11 12 13 14 15 16 17 18 19 20 21 22 23" at bounding box center [1245, 709] width 37 height 33
type input "16:00"
click at [1529, 644] on div "[DATE] - [DATE] MEA - Meal Allowance AWA - Away Allowence Shift Job Role Start …" at bounding box center [934, 348] width 1247 height 870
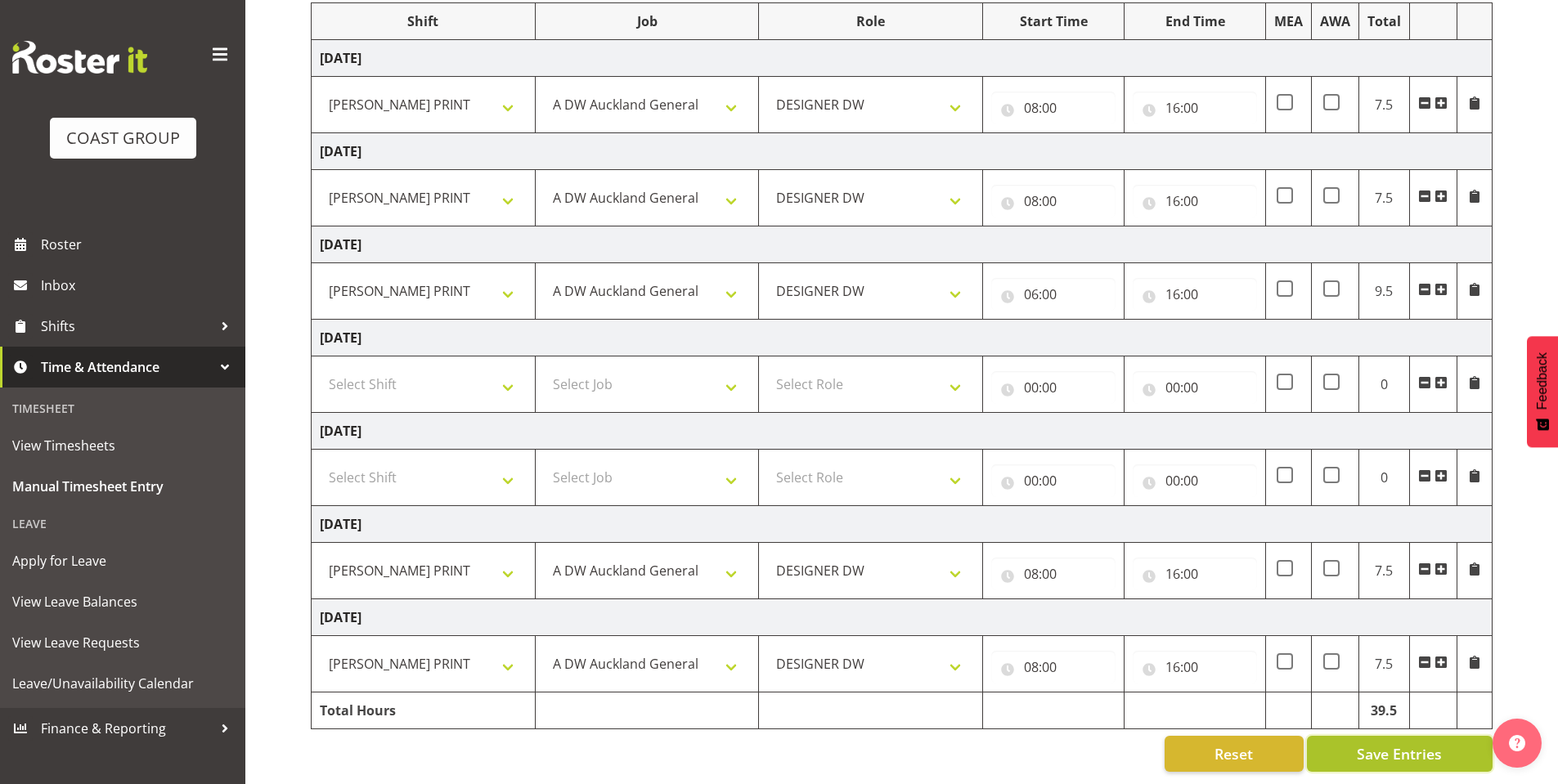
click at [1384, 744] on span "Save Entries" at bounding box center [1400, 754] width 85 height 21
